Goal: Task Accomplishment & Management: Complete application form

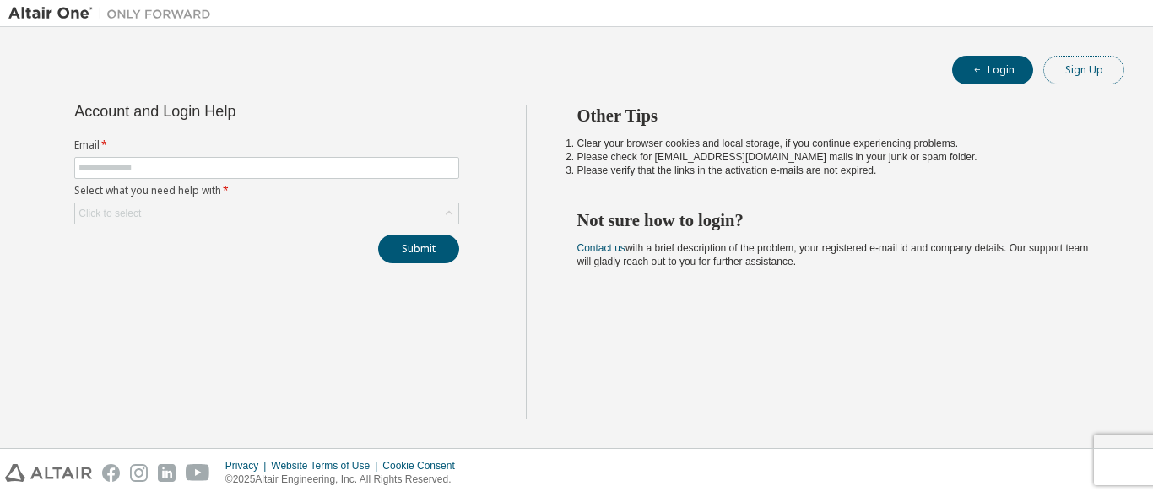
click at [1086, 80] on button "Sign Up" at bounding box center [1083, 70] width 81 height 29
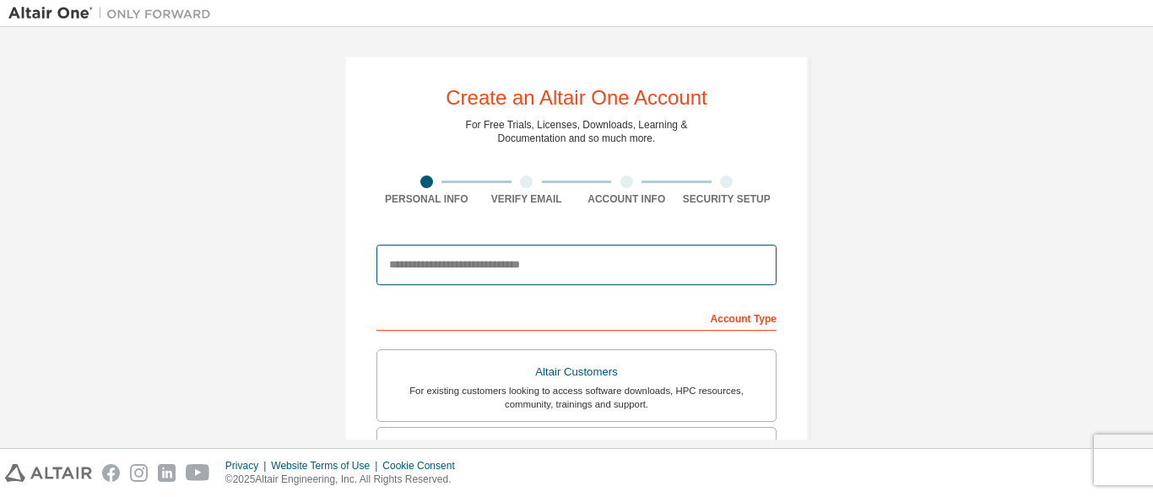
click at [480, 266] on input "email" at bounding box center [576, 265] width 400 height 41
type input "**********"
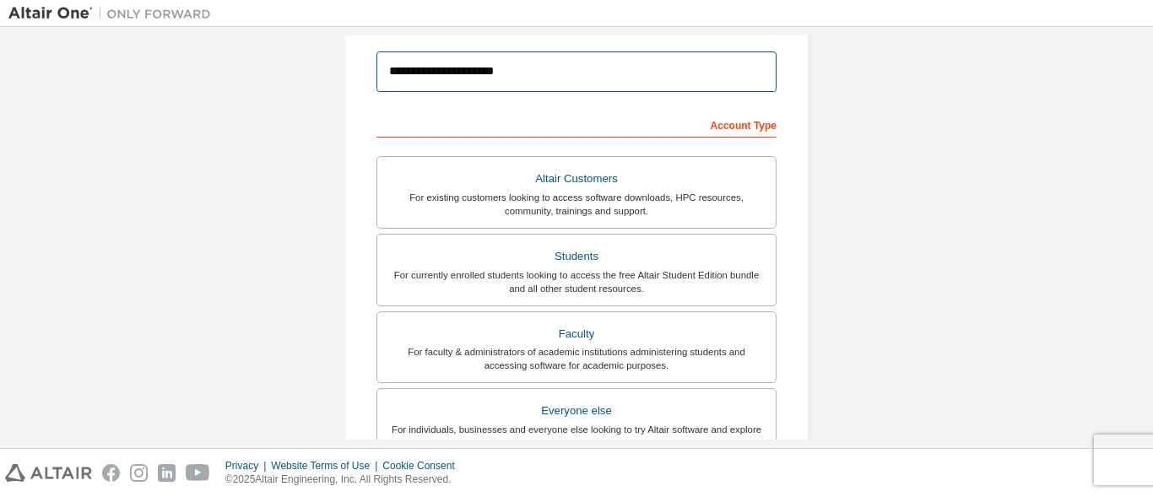
scroll to position [197, 0]
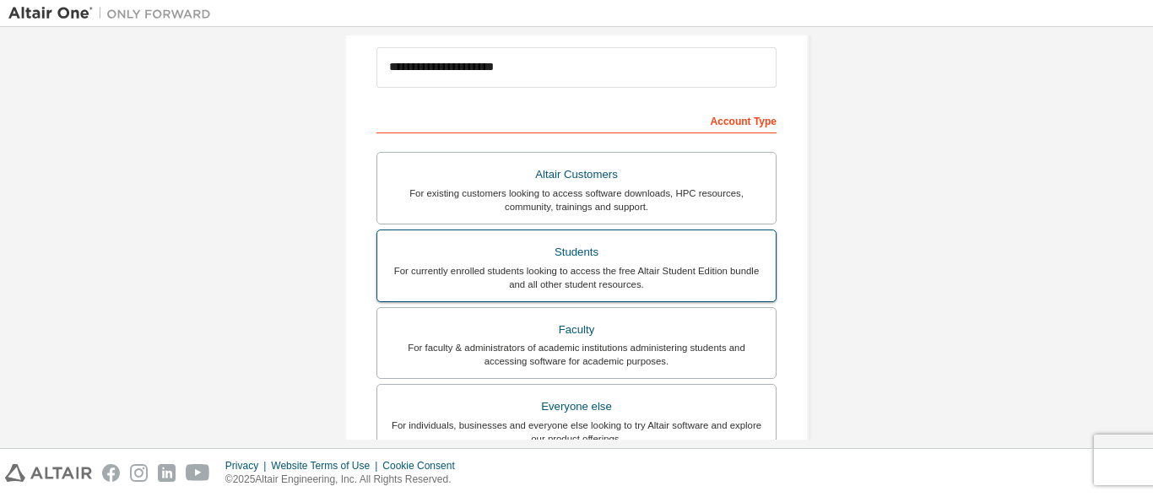
click at [723, 273] on div "For currently enrolled students looking to access the free Altair Student Editi…" at bounding box center [576, 277] width 378 height 27
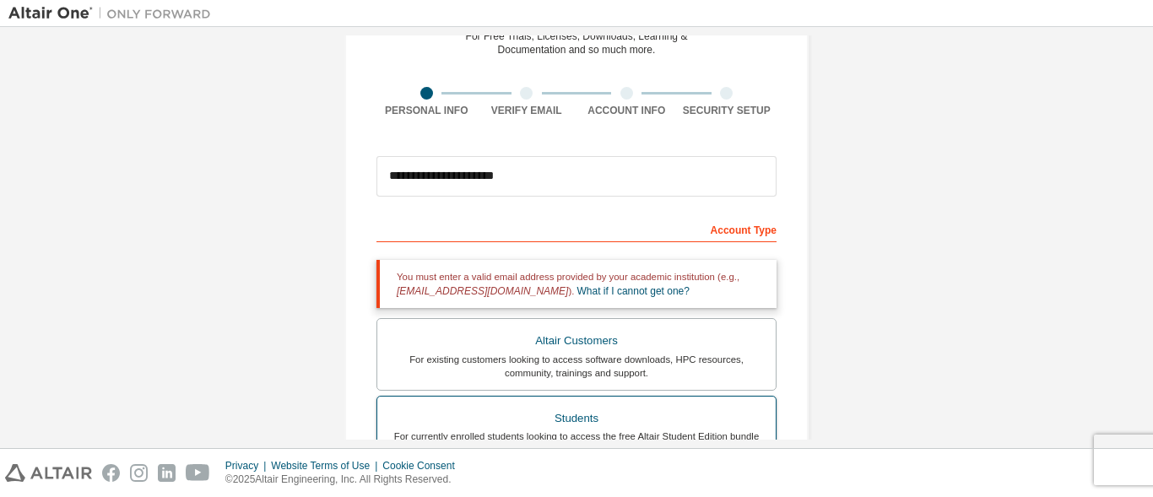
scroll to position [89, 0]
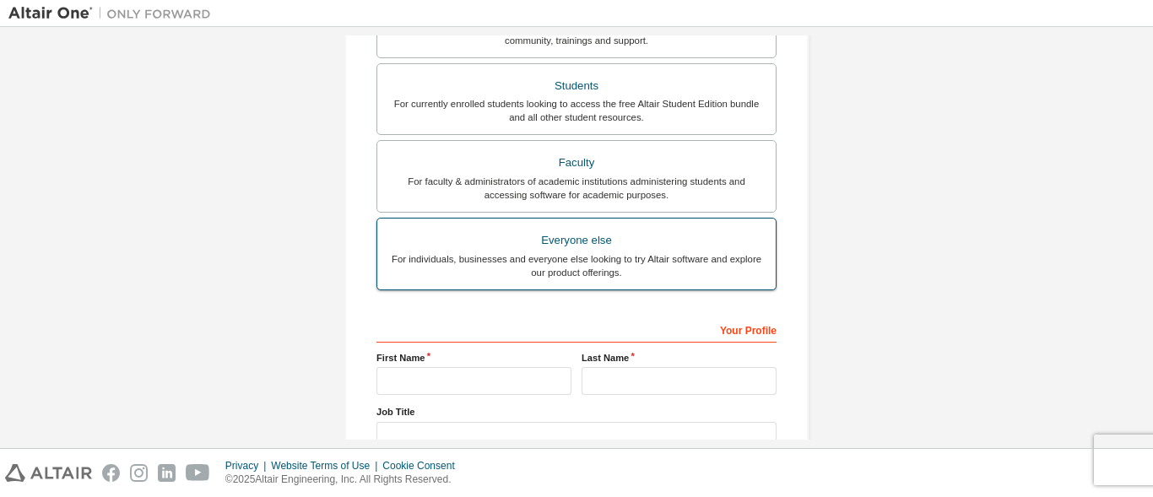
click at [587, 241] on div "Everyone else" at bounding box center [576, 241] width 378 height 24
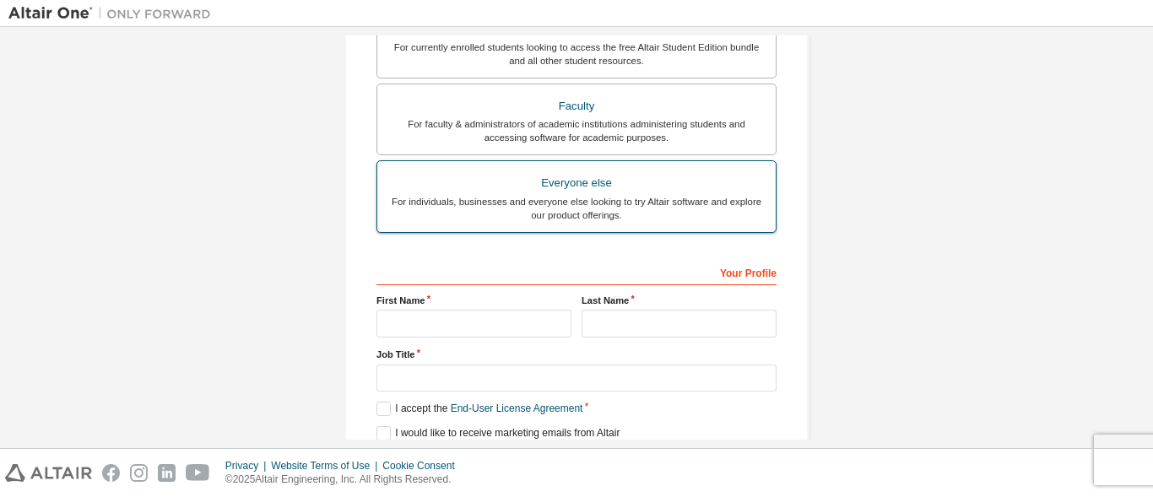
scroll to position [363, 0]
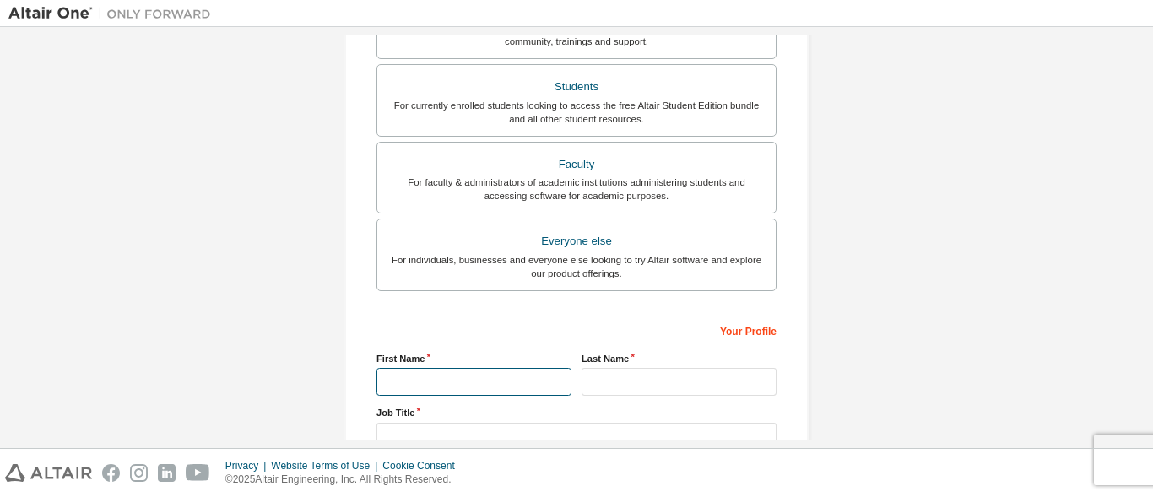
click at [500, 384] on input "text" at bounding box center [473, 382] width 195 height 28
type input "*****"
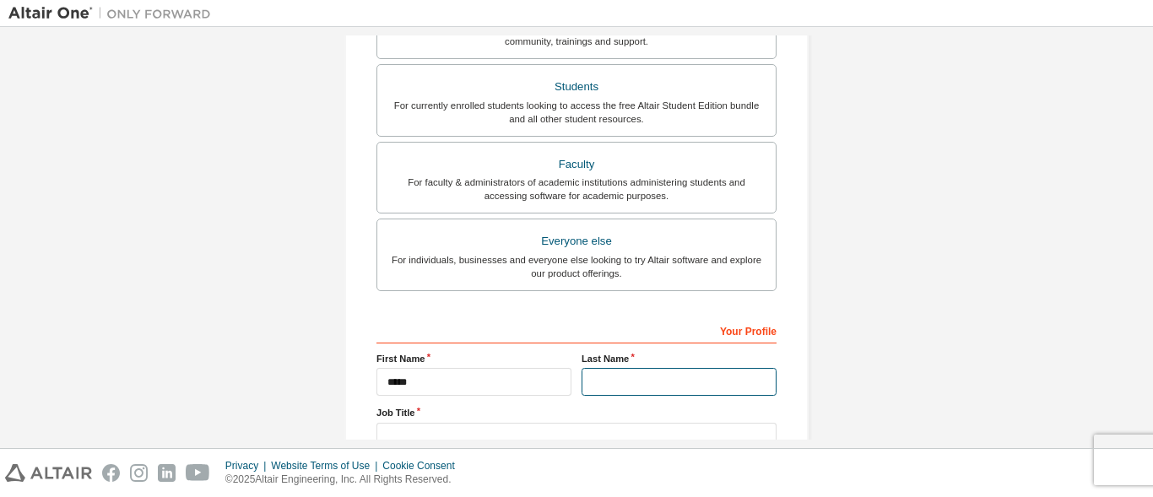
click at [608, 379] on input "text" at bounding box center [678, 382] width 195 height 28
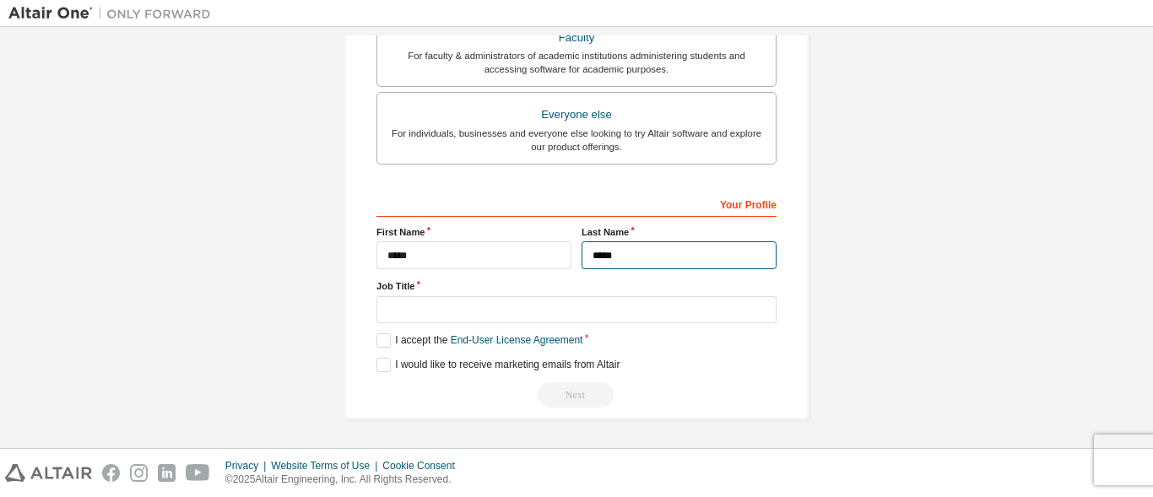
type input "*****"
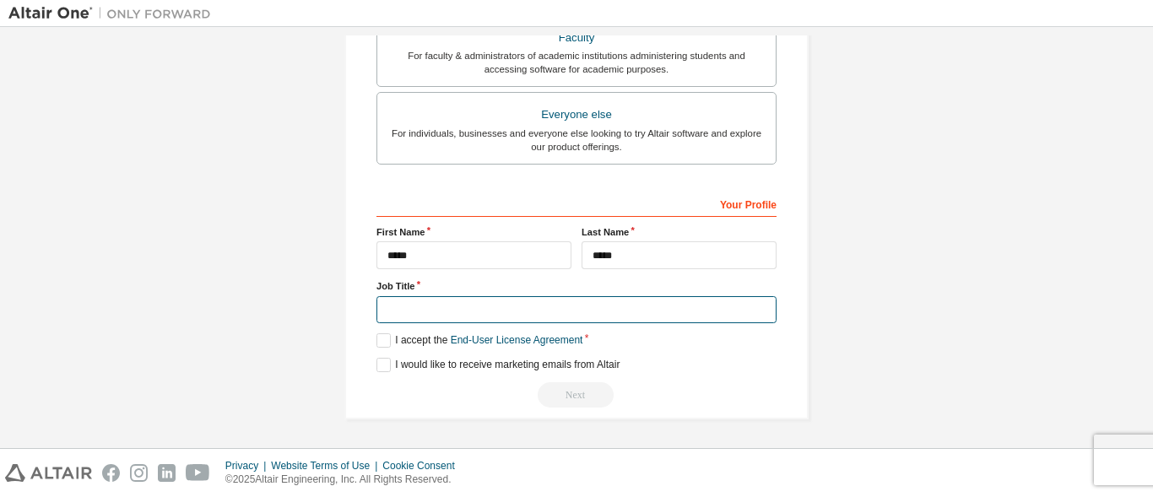
click at [488, 302] on input "text" at bounding box center [576, 310] width 400 height 28
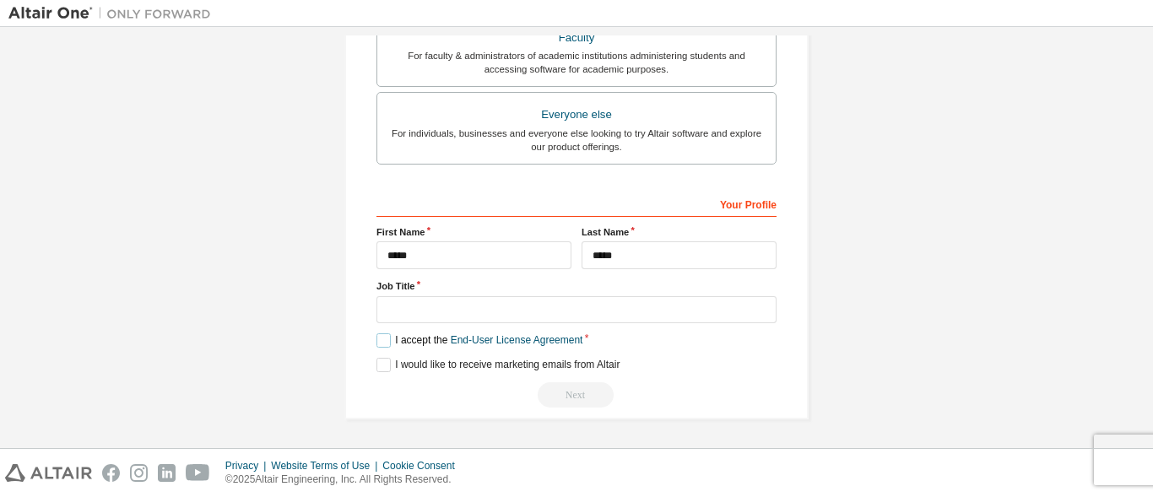
click at [382, 339] on label "I accept the End-User License Agreement" at bounding box center [479, 340] width 206 height 14
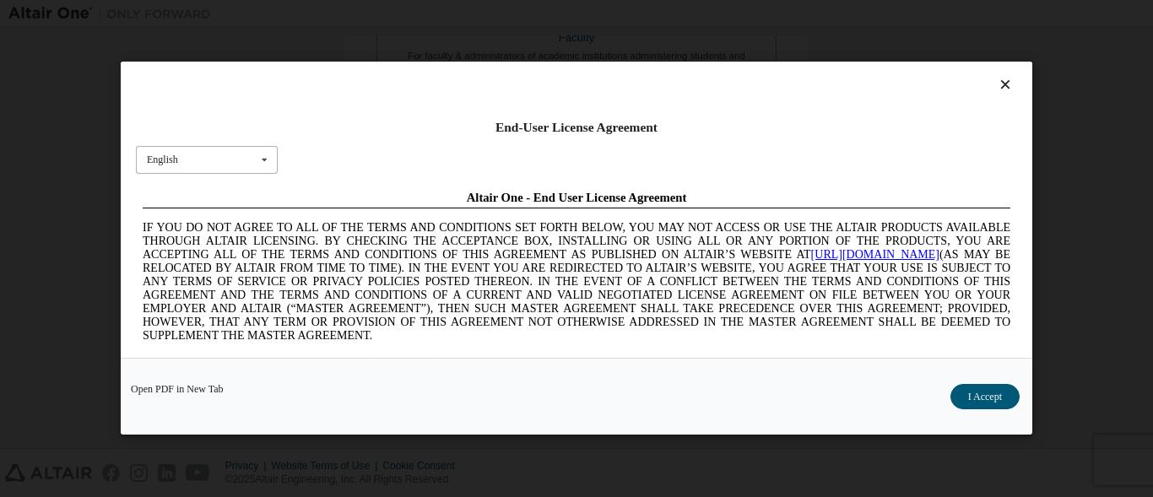
scroll to position [0, 0]
click at [248, 165] on div "English English Chinese French German Japanese Korean Portuguese" at bounding box center [207, 160] width 142 height 28
drag, startPoint x: 280, startPoint y: 233, endPoint x: 512, endPoint y: 223, distance: 232.3
click at [512, 223] on span "IF YOU DO NOT AGREE TO ALL OF THE TERMS AND CONDITIONS SET FORTH BELOW, YOU MAY…" at bounding box center [577, 281] width 868 height 121
click at [984, 397] on button "I Accept" at bounding box center [984, 397] width 69 height 25
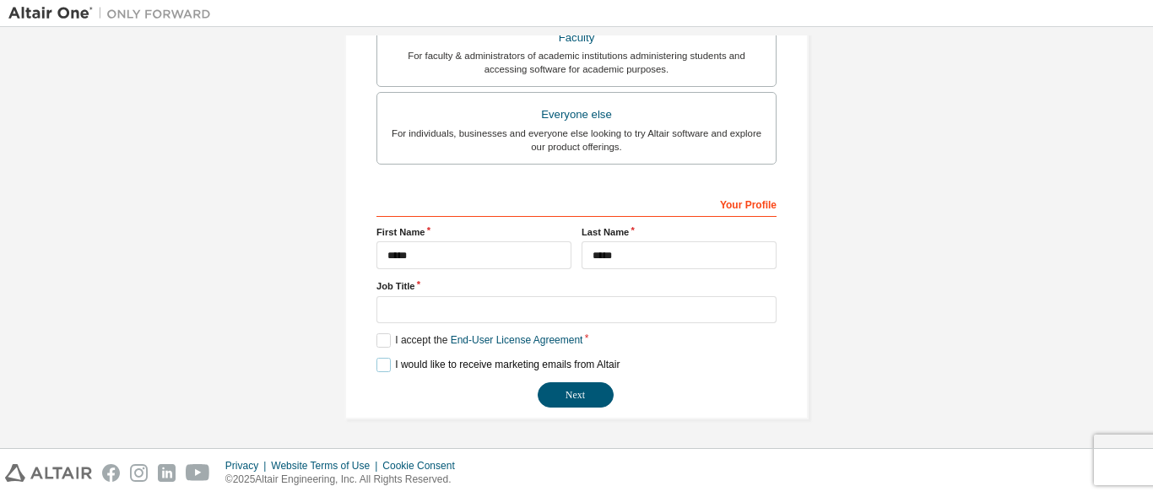
click at [387, 360] on label "I would like to receive marketing emails from Altair" at bounding box center [497, 365] width 243 height 14
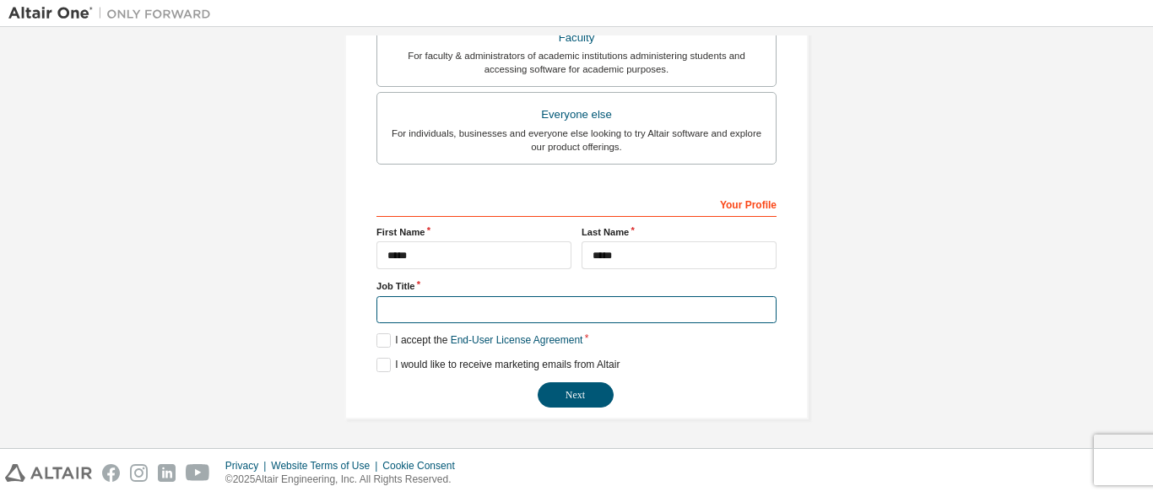
click at [434, 301] on input "text" at bounding box center [576, 310] width 400 height 28
type input "*********"
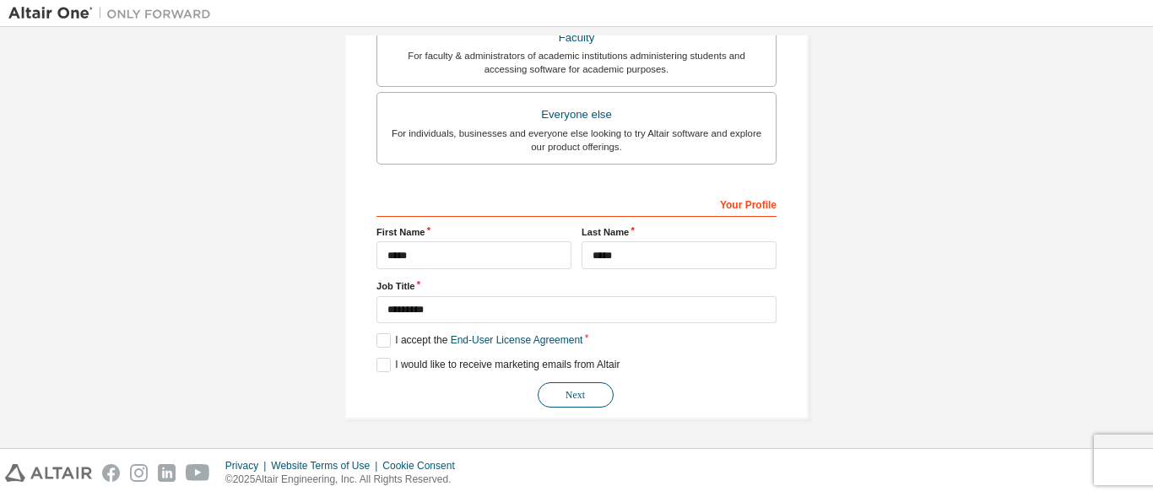
click at [560, 387] on button "Next" at bounding box center [576, 394] width 76 height 25
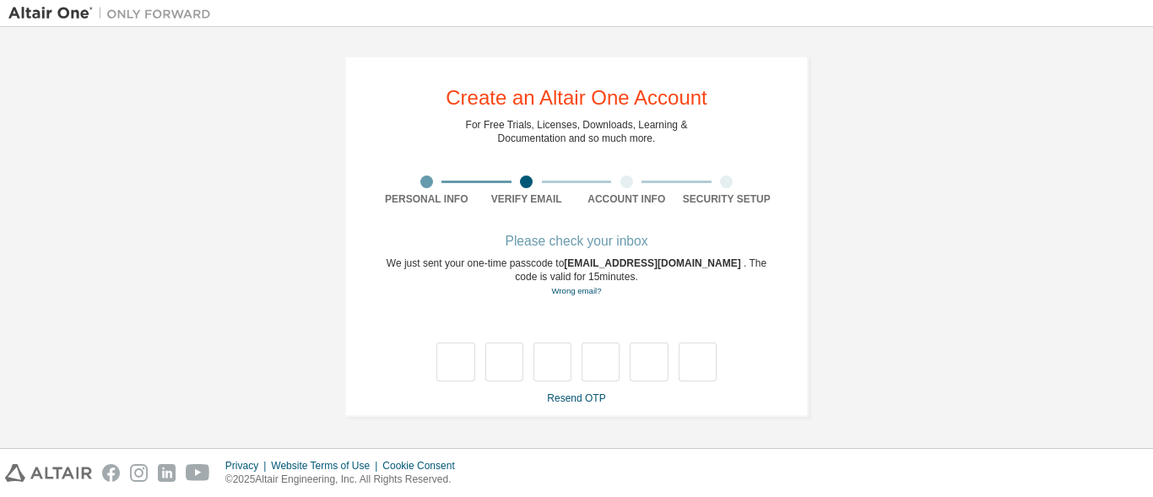
type input "*"
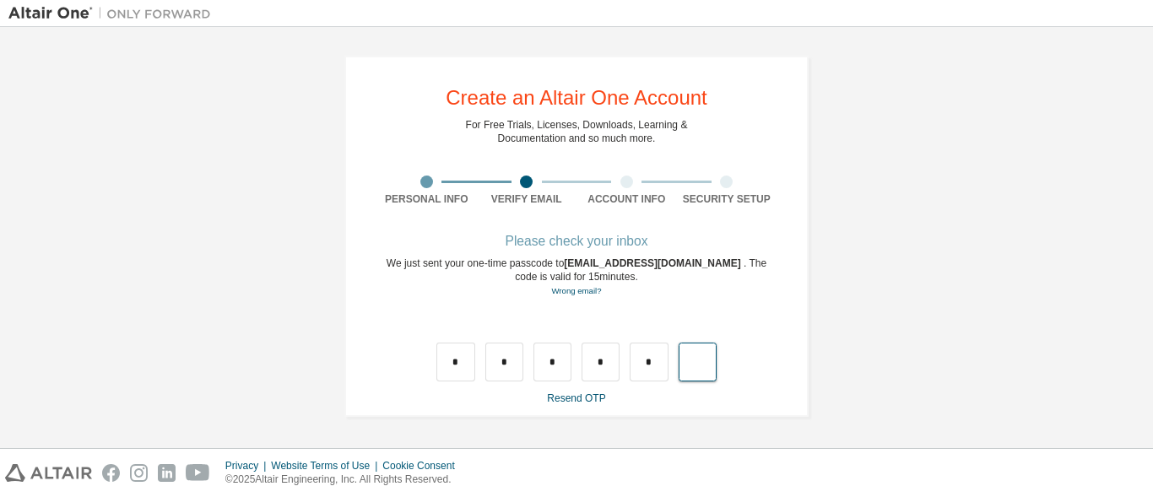
type input "*"
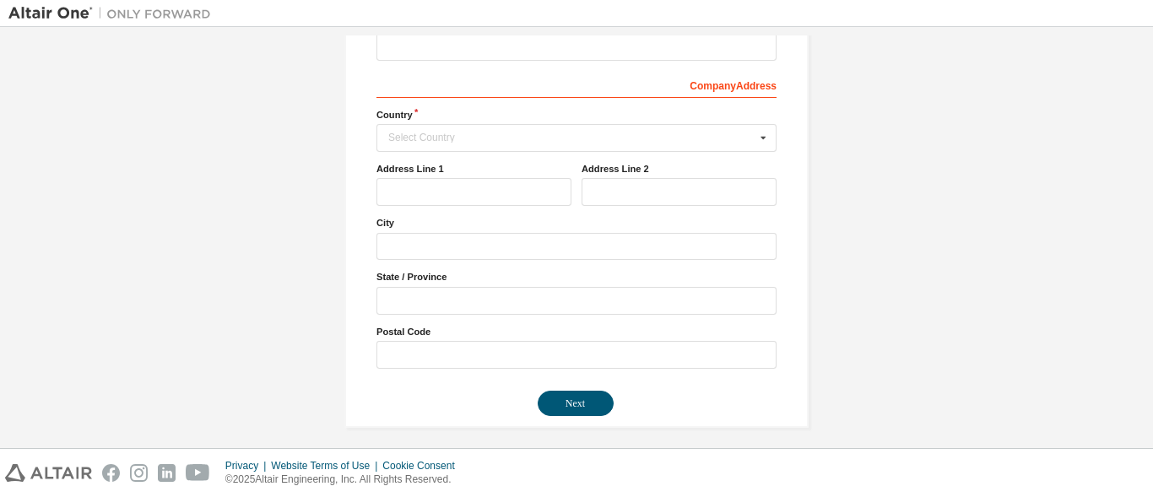
scroll to position [274, 0]
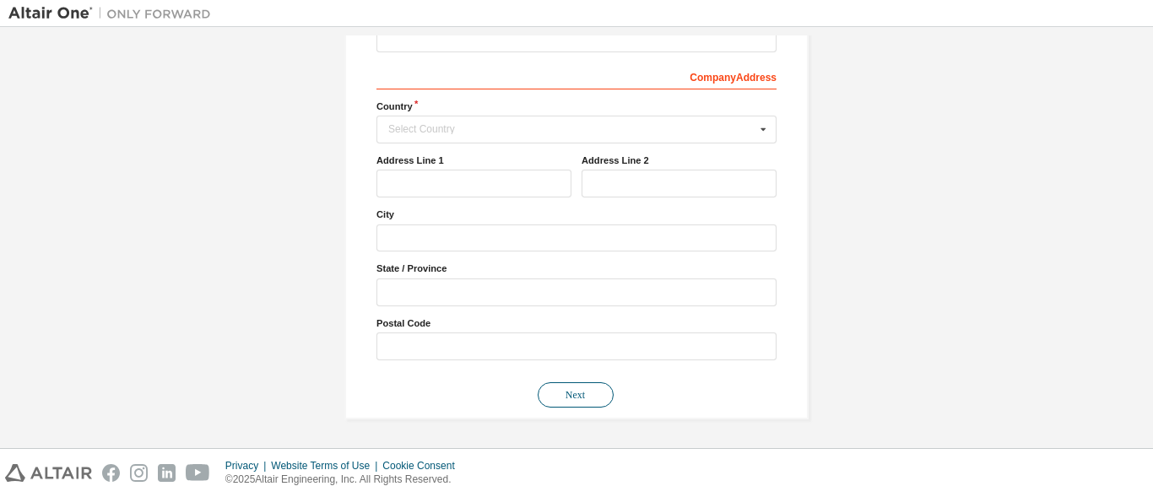
click at [605, 391] on button "Next" at bounding box center [576, 394] width 76 height 25
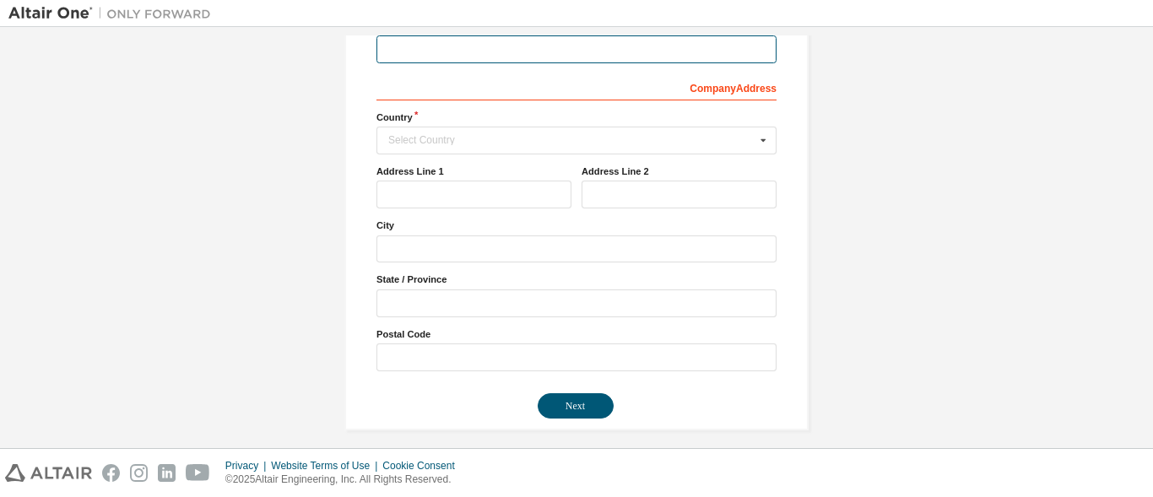
scroll to position [0, 0]
